Goal: Task Accomplishment & Management: Complete application form

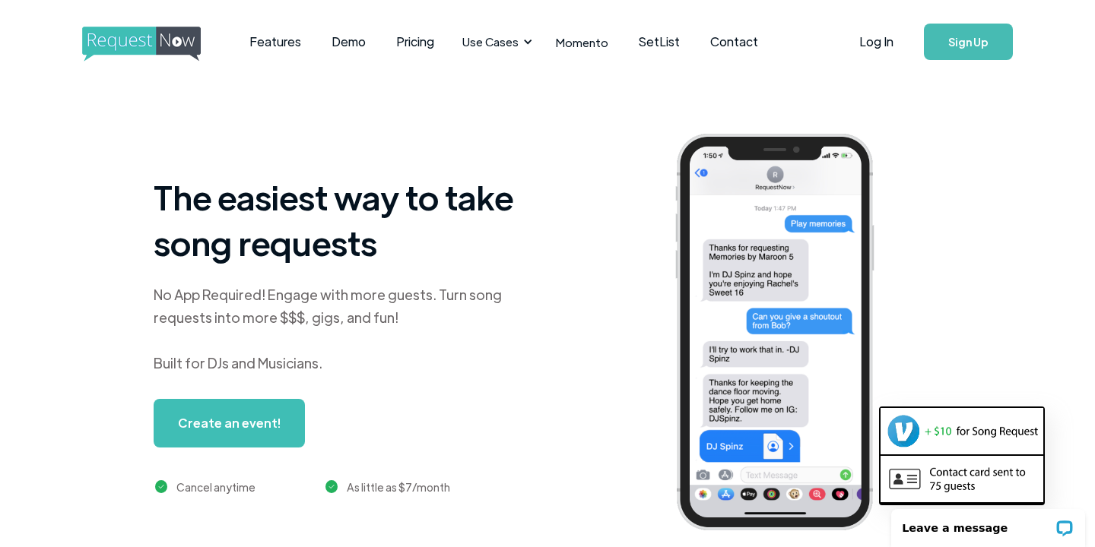
click at [949, 35] on link "Sign Up" at bounding box center [968, 42] width 89 height 36
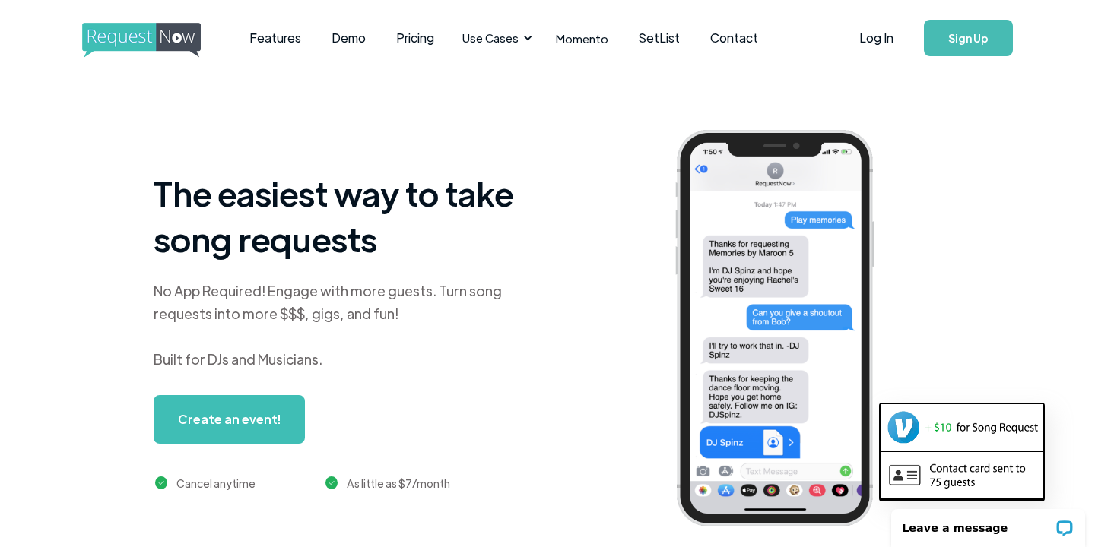
scroll to position [5, 0]
